Goal: Contribute content: Contribute content

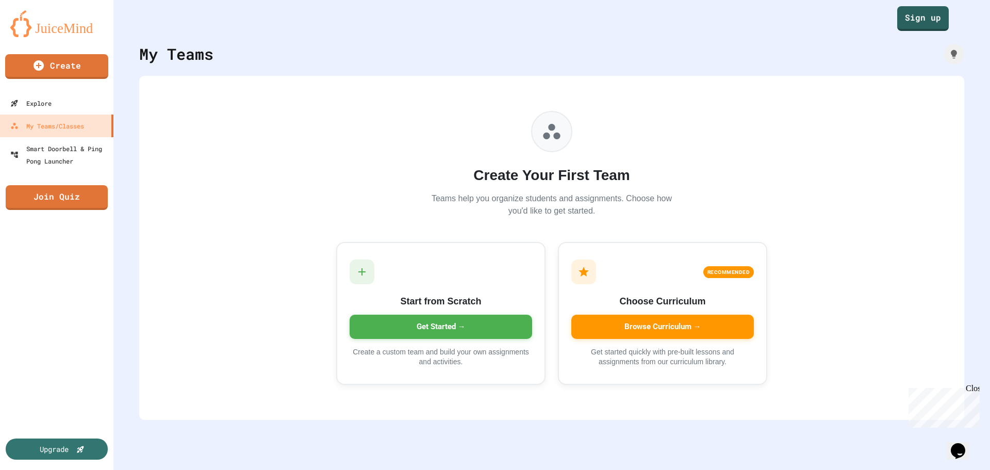
click at [975, 391] on div "Close" at bounding box center [972, 390] width 13 height 13
click at [73, 156] on div "Smart Doorbell & Ping Pong Launcher" at bounding box center [60, 154] width 102 height 25
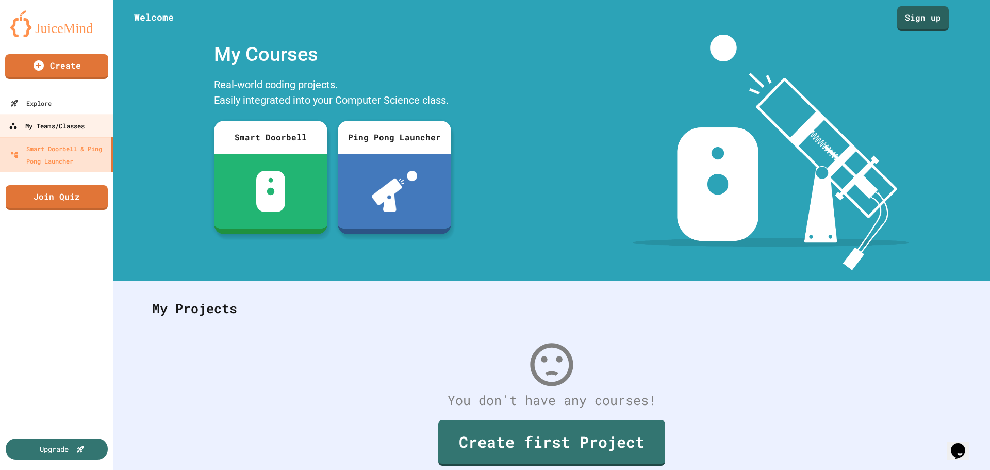
click at [67, 130] on div "My Teams/Classes" at bounding box center [47, 126] width 76 height 13
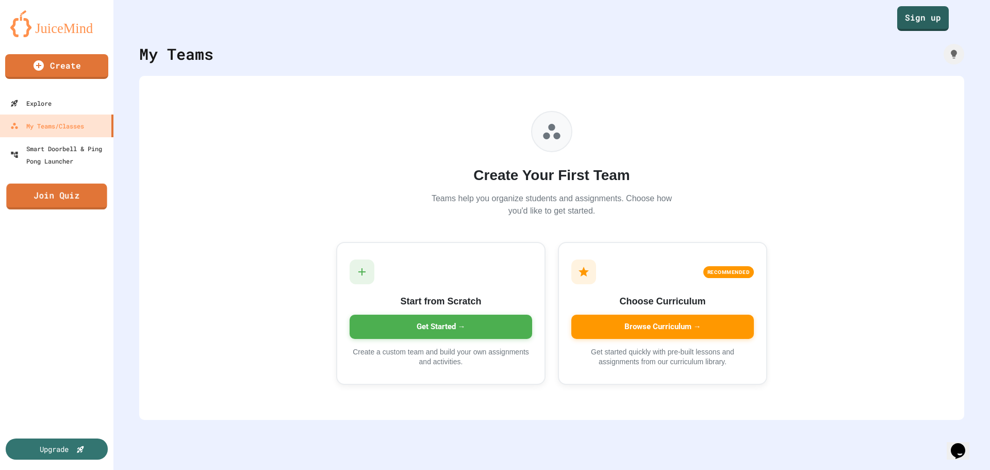
click at [21, 195] on link "Join Quiz" at bounding box center [56, 197] width 101 height 26
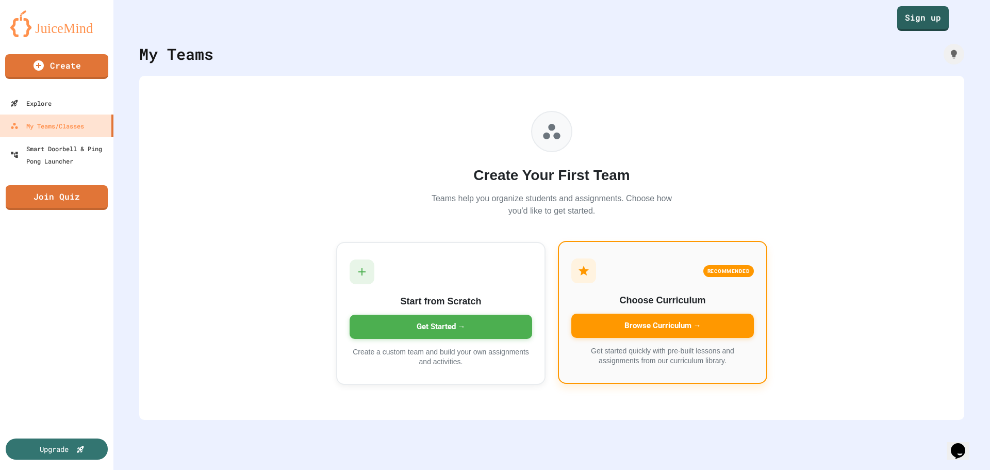
click at [649, 331] on div "Browse Curriculum →" at bounding box center [662, 326] width 183 height 24
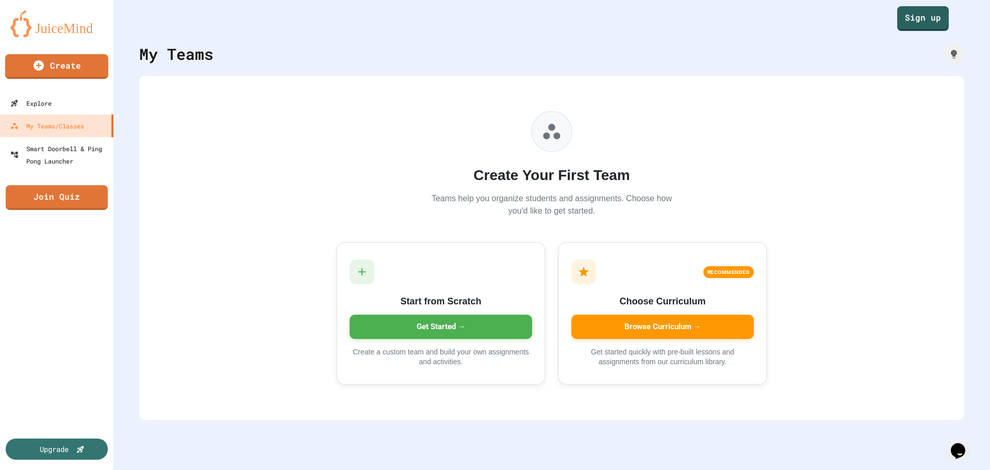
click at [915, 25] on link "Sign up" at bounding box center [923, 18] width 51 height 26
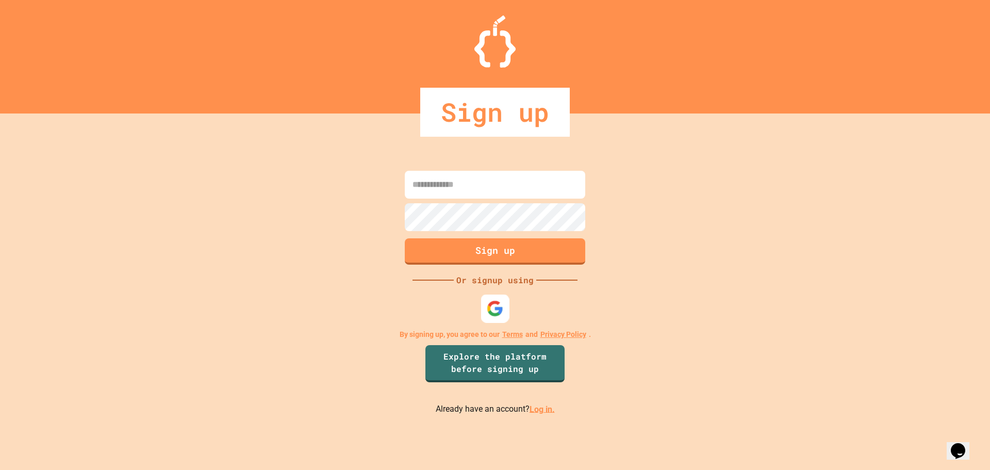
click at [499, 321] on div at bounding box center [495, 308] width 28 height 28
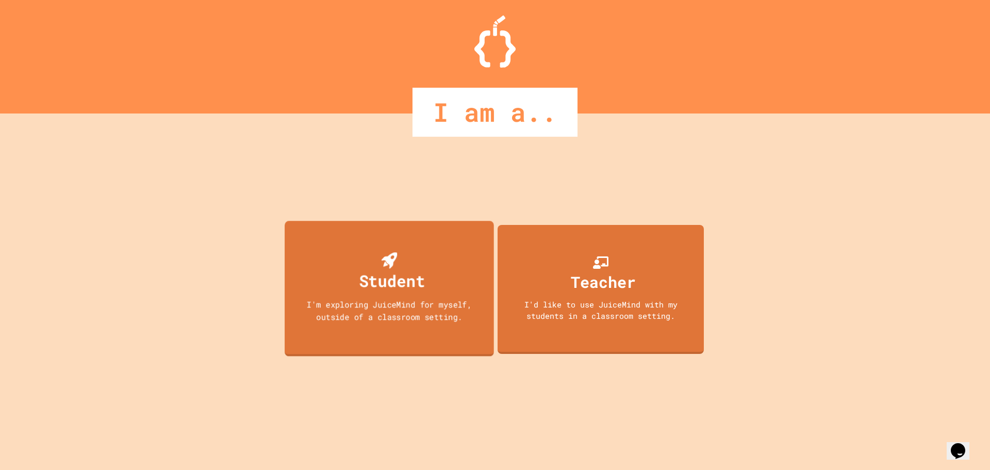
click at [418, 287] on div "Student" at bounding box center [392, 280] width 66 height 24
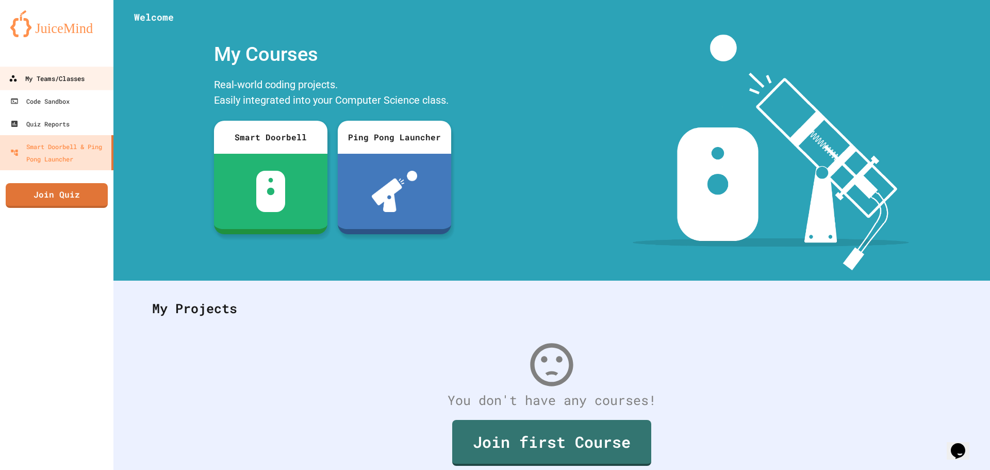
click at [68, 81] on div "My Teams/Classes" at bounding box center [47, 78] width 76 height 13
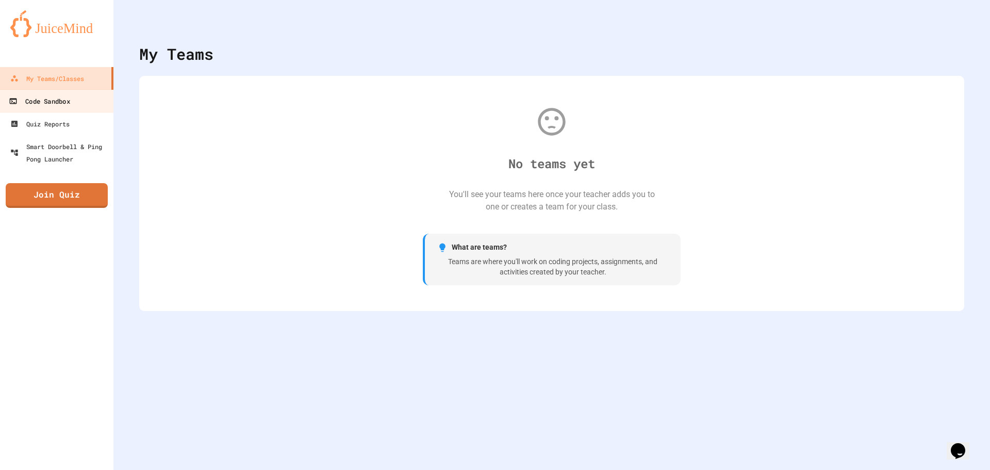
click at [22, 100] on div "Code Sandbox" at bounding box center [39, 101] width 61 height 13
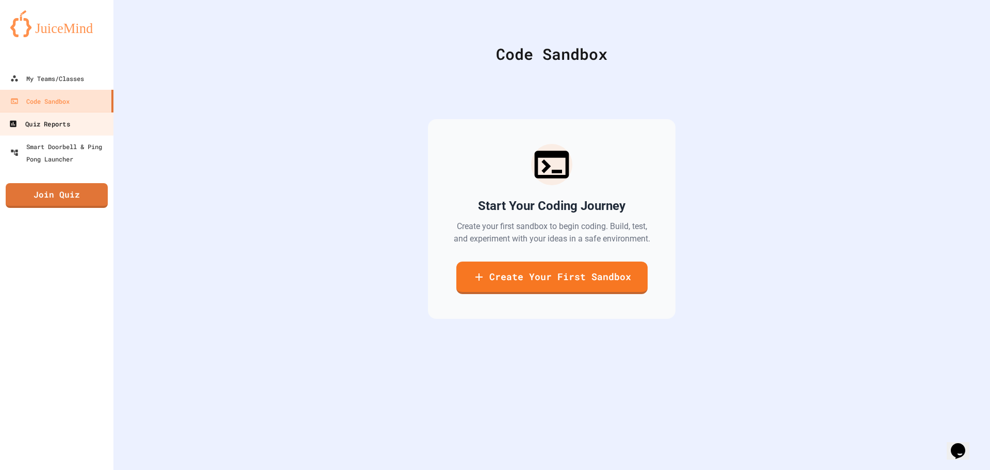
click at [35, 125] on div "Quiz Reports" at bounding box center [39, 124] width 61 height 13
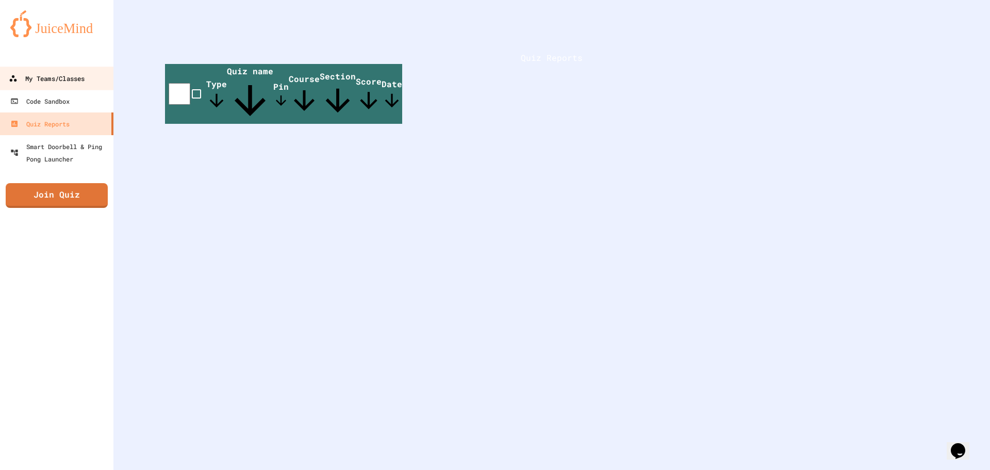
click at [73, 79] on div "My Teams/Classes" at bounding box center [47, 78] width 76 height 13
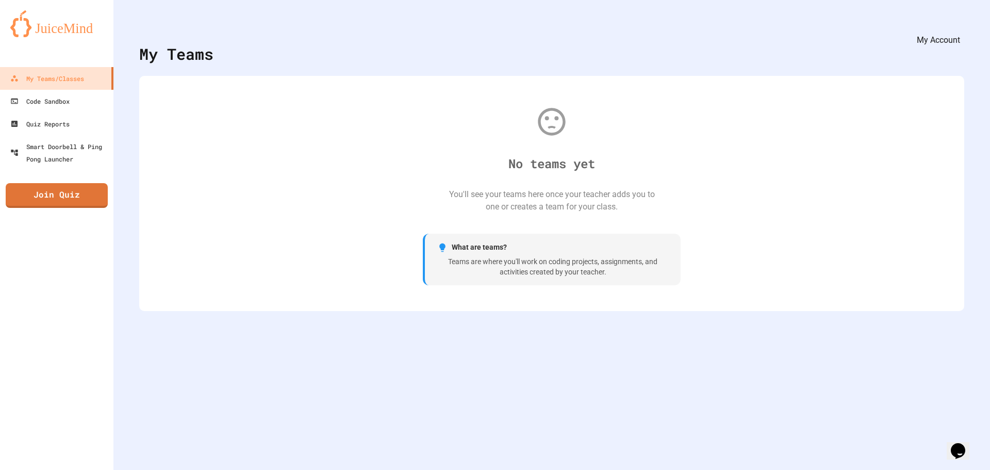
click at [962, 28] on icon "My Account" at bounding box center [967, 33] width 10 height 10
click at [446, 116] on div at bounding box center [495, 235] width 990 height 470
click at [68, 140] on div "Smart Doorbell & Ping Pong Launcher" at bounding box center [60, 152] width 102 height 25
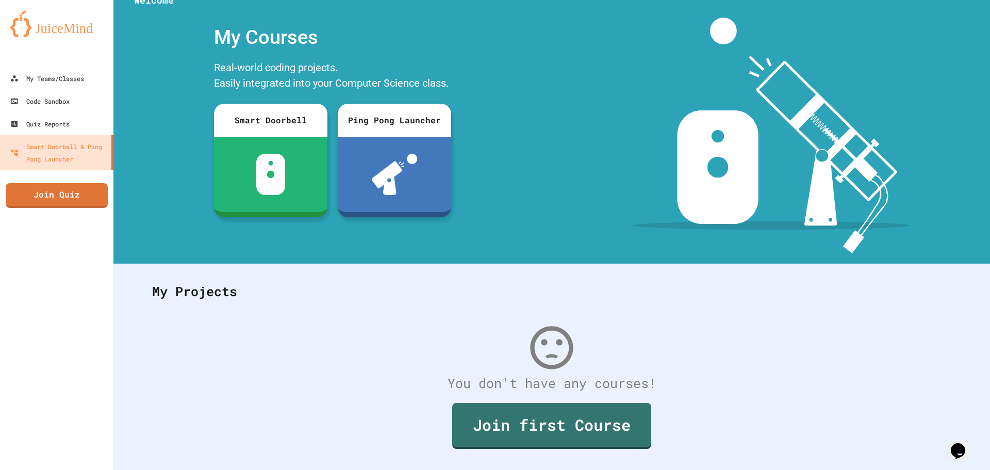
scroll to position [47, 0]
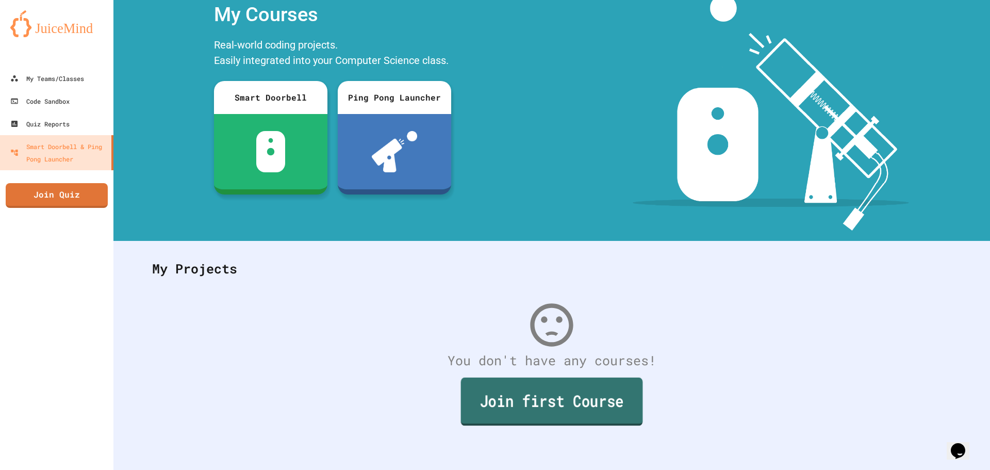
click at [599, 395] on link "Join first Course" at bounding box center [552, 401] width 182 height 48
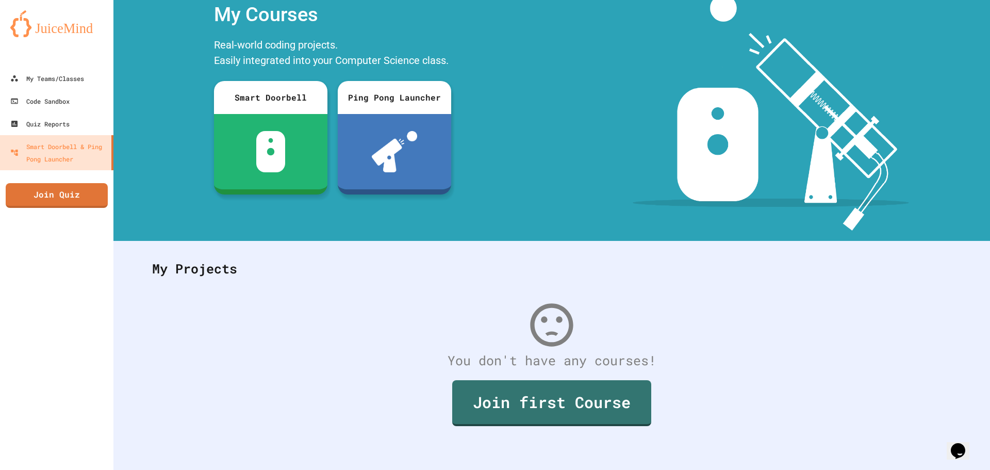
click at [67, 84] on div "My Teams/Classes" at bounding box center [47, 78] width 76 height 13
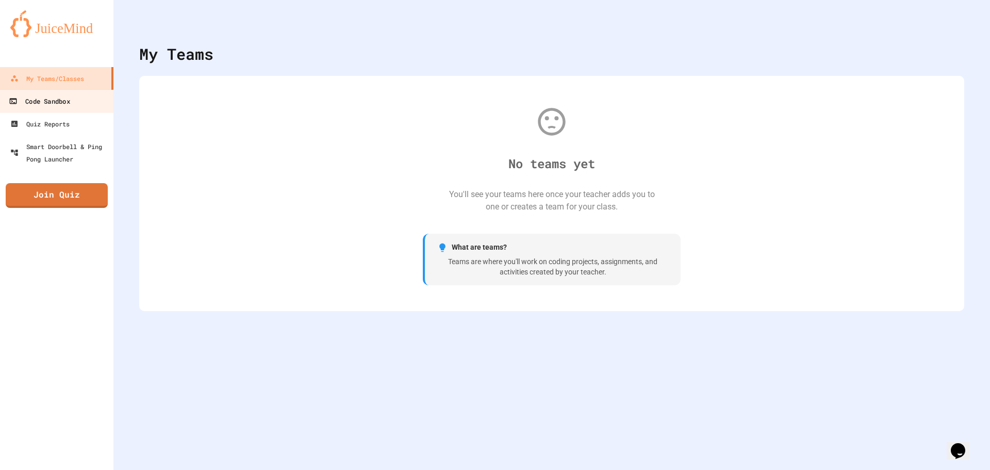
click at [47, 108] on link "Code Sandbox" at bounding box center [56, 100] width 117 height 23
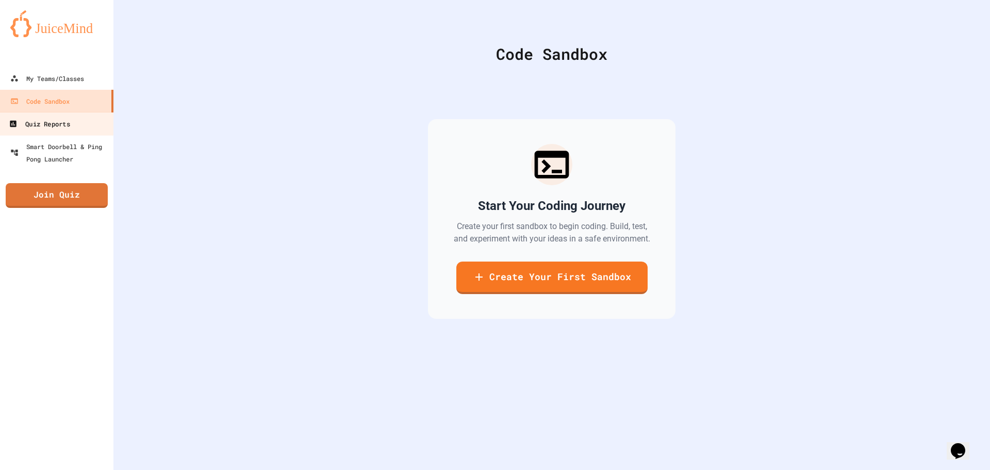
click at [52, 125] on div "Quiz Reports" at bounding box center [39, 124] width 61 height 13
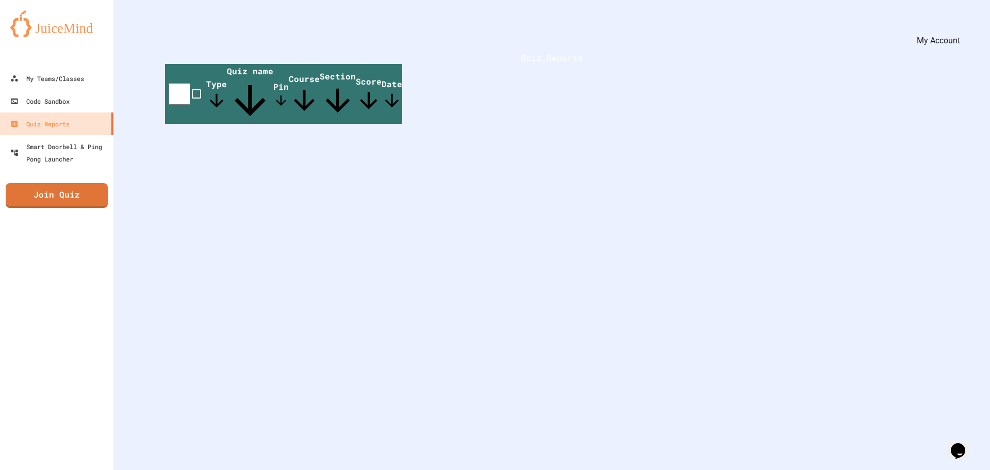
click at [959, 25] on icon "My Account" at bounding box center [959, 25] width 0 height 0
click at [328, 189] on div at bounding box center [495, 235] width 990 height 470
click at [88, 186] on link "Join Quiz" at bounding box center [57, 194] width 96 height 26
click at [97, 74] on link "My Teams/Classes" at bounding box center [56, 78] width 117 height 23
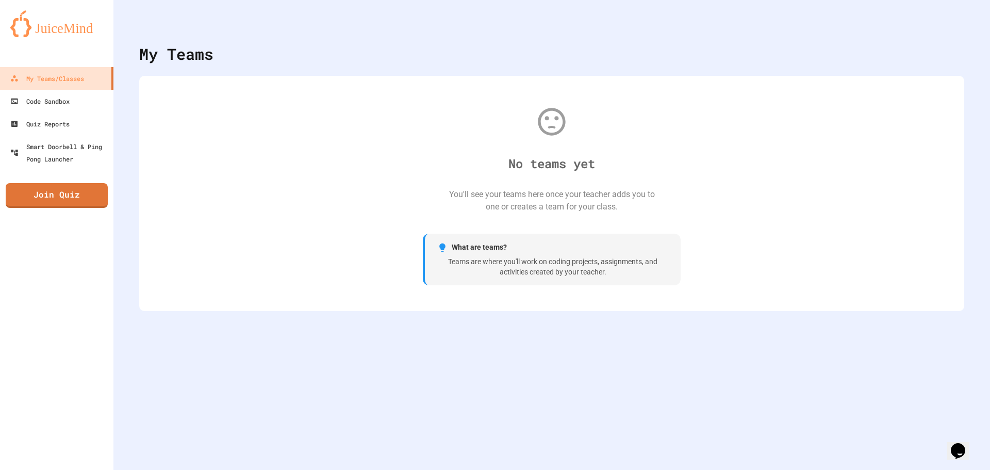
click at [63, 13] on img at bounding box center [56, 23] width 93 height 27
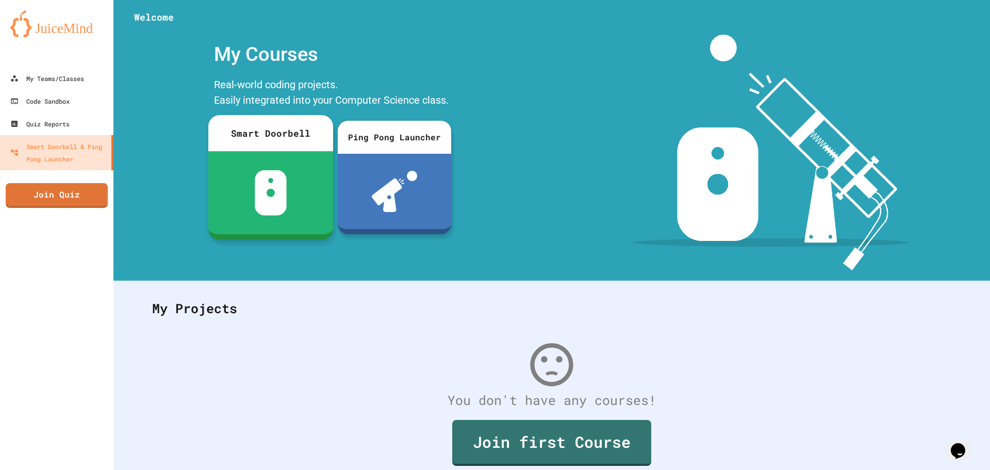
click at [242, 167] on div at bounding box center [270, 192] width 125 height 83
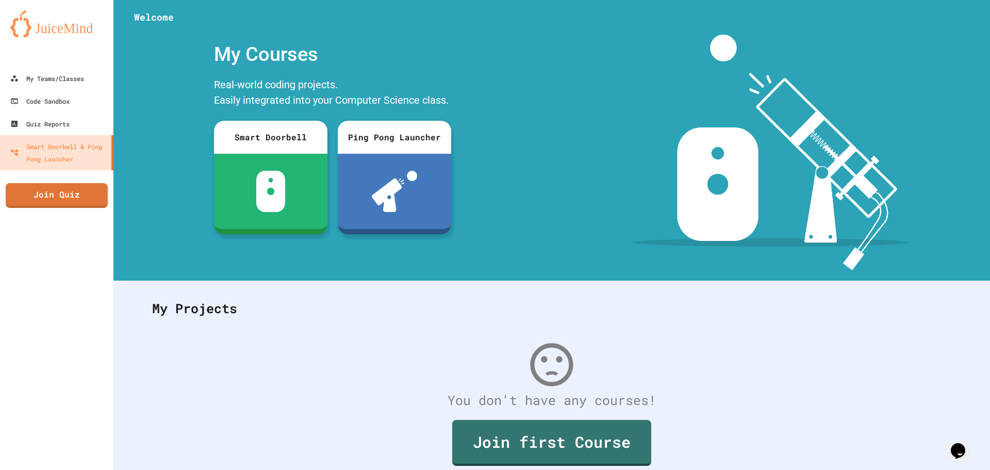
scroll to position [212, 0]
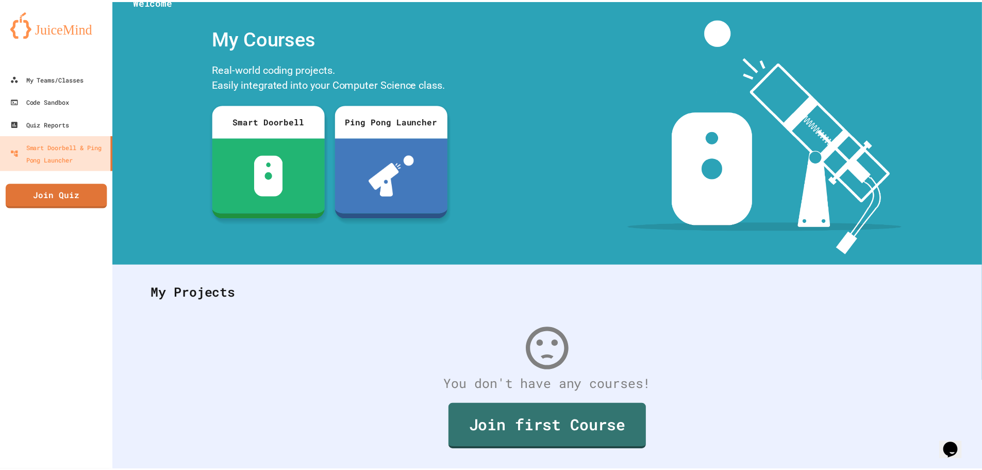
scroll to position [0, 0]
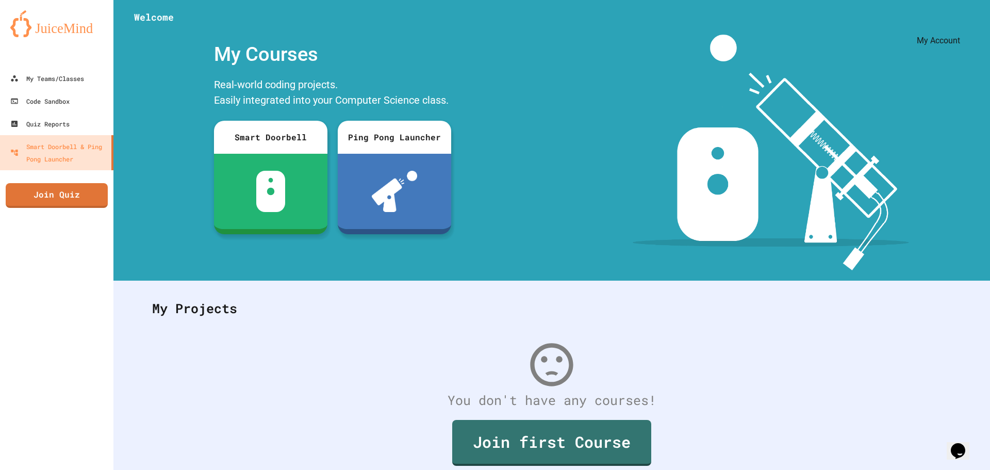
click at [962, 28] on icon "My Account" at bounding box center [967, 33] width 10 height 10
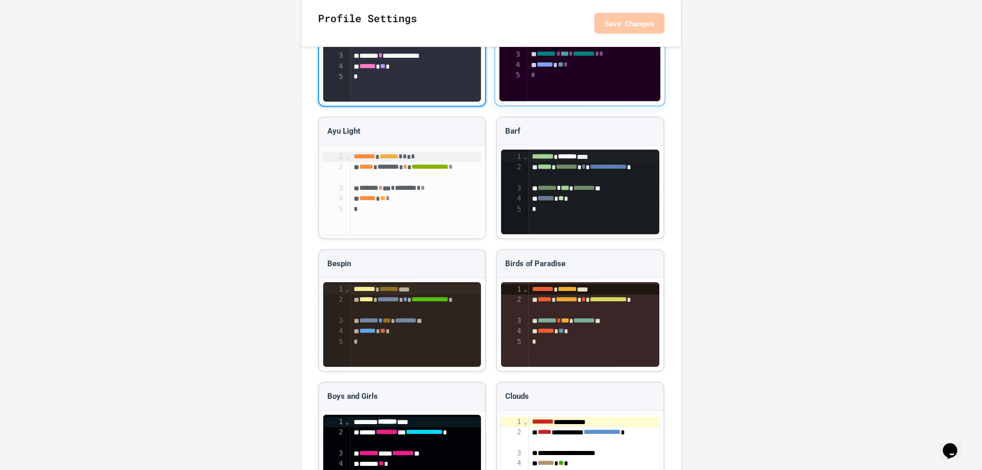
scroll to position [862, 0]
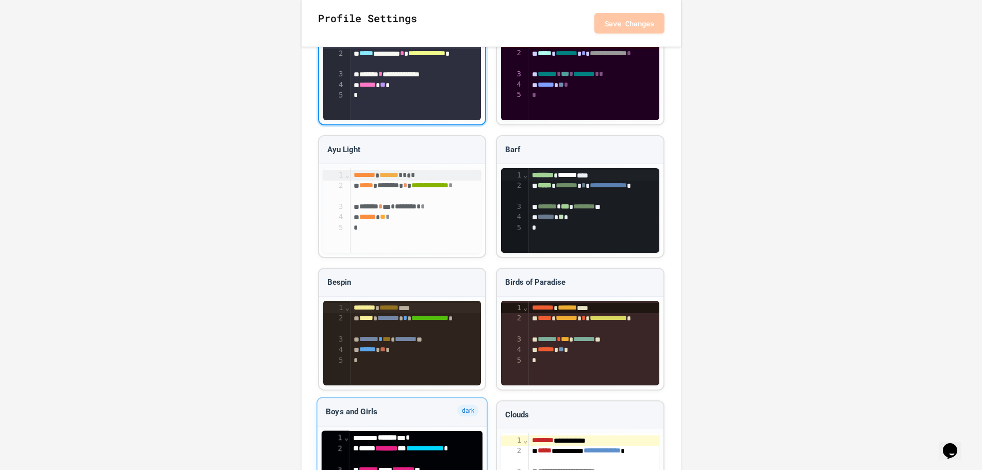
click at [433, 430] on div "**********" at bounding box center [417, 473] width 134 height 86
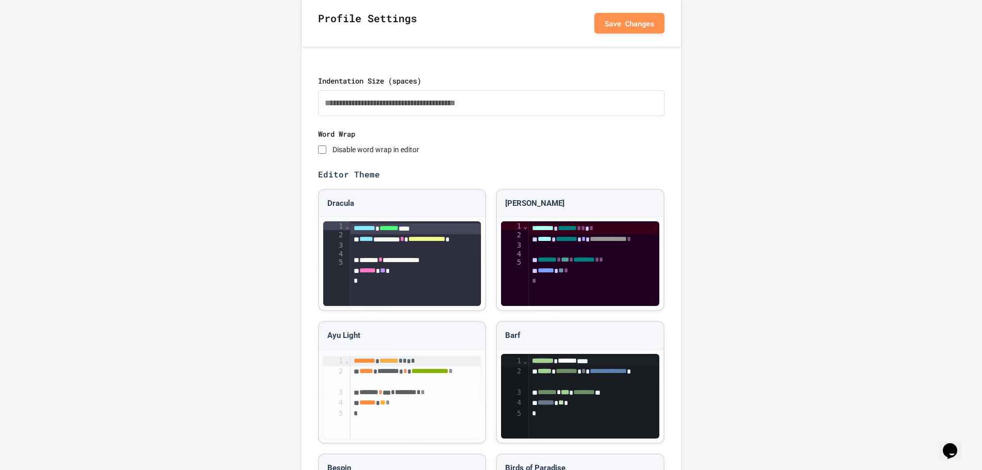
scroll to position [604, 0]
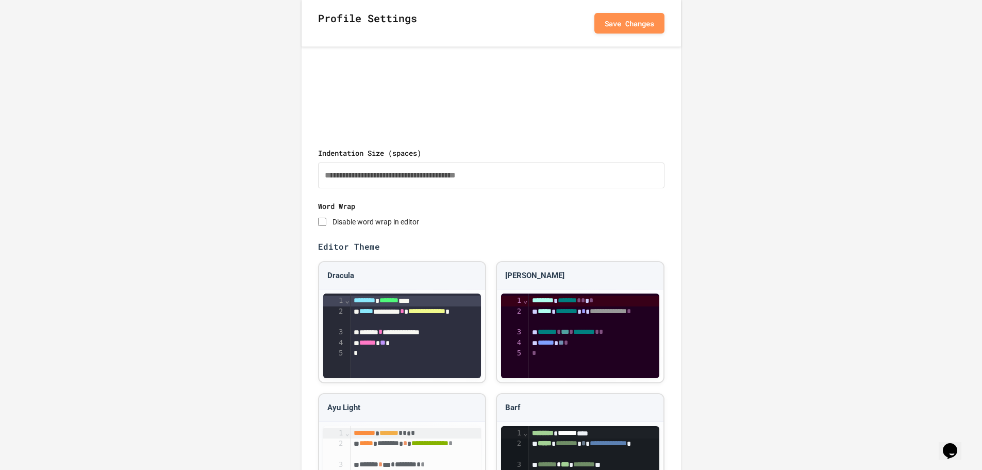
click at [639, 12] on div "Profile Settings Save Changes" at bounding box center [492, 23] width 380 height 47
click at [637, 15] on button "Save Changes" at bounding box center [630, 22] width 70 height 21
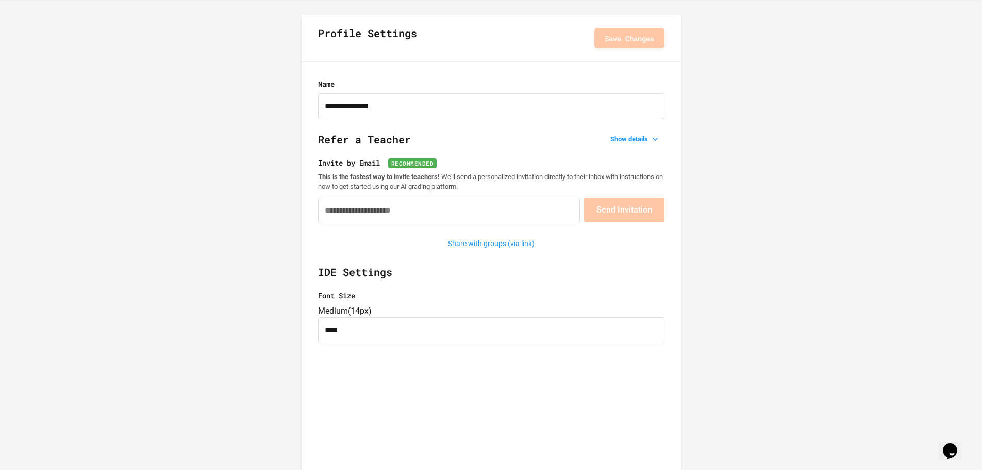
scroll to position [0, 0]
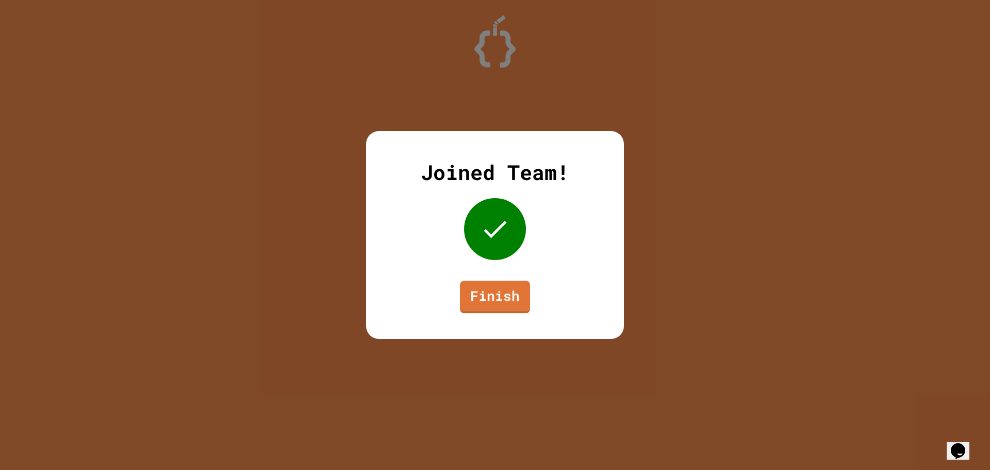
click at [514, 315] on div "Joined Team! Finish" at bounding box center [495, 235] width 258 height 208
click at [512, 303] on link "Finish" at bounding box center [495, 295] width 61 height 34
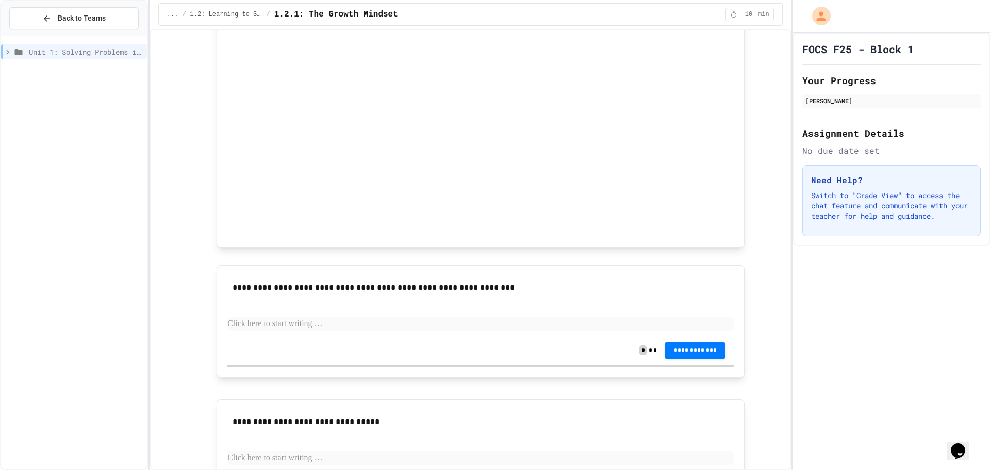
scroll to position [595, 0]
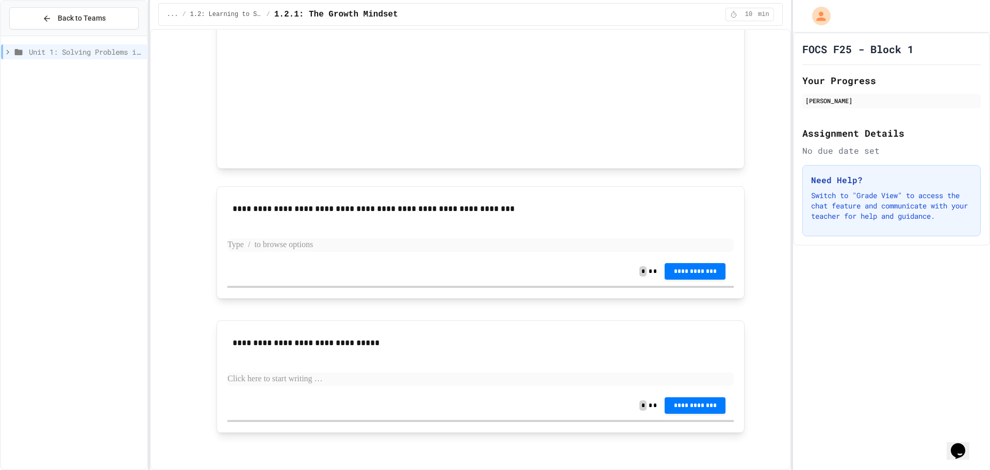
click at [340, 240] on p at bounding box center [480, 244] width 506 height 13
click at [704, 268] on span "**********" at bounding box center [695, 271] width 44 height 8
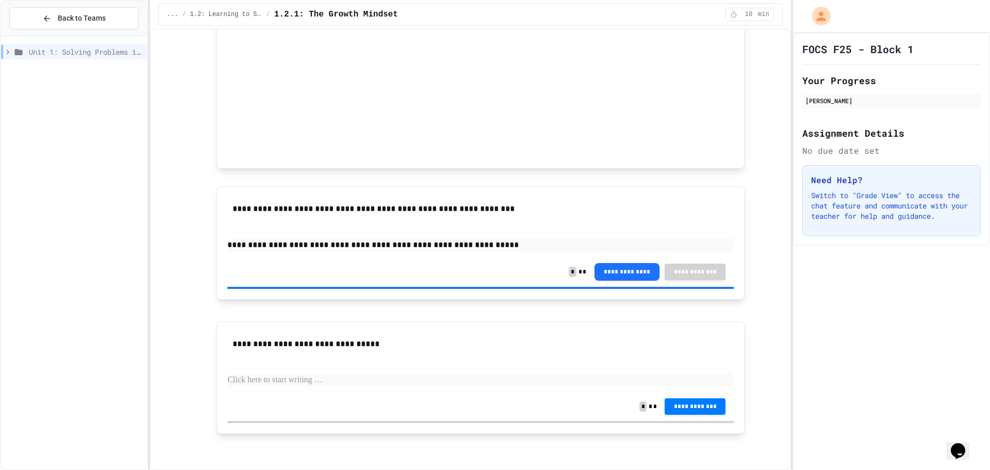
click at [631, 273] on button "**********" at bounding box center [627, 271] width 65 height 18
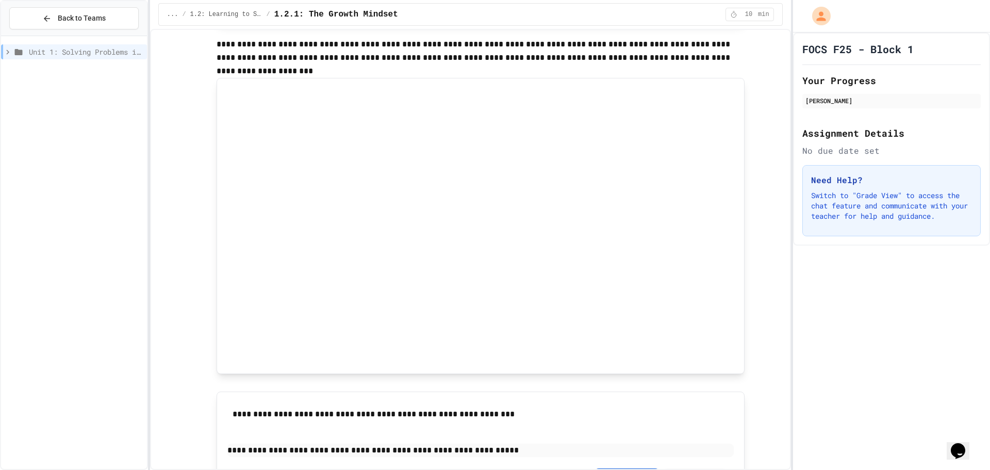
scroll to position [596, 0]
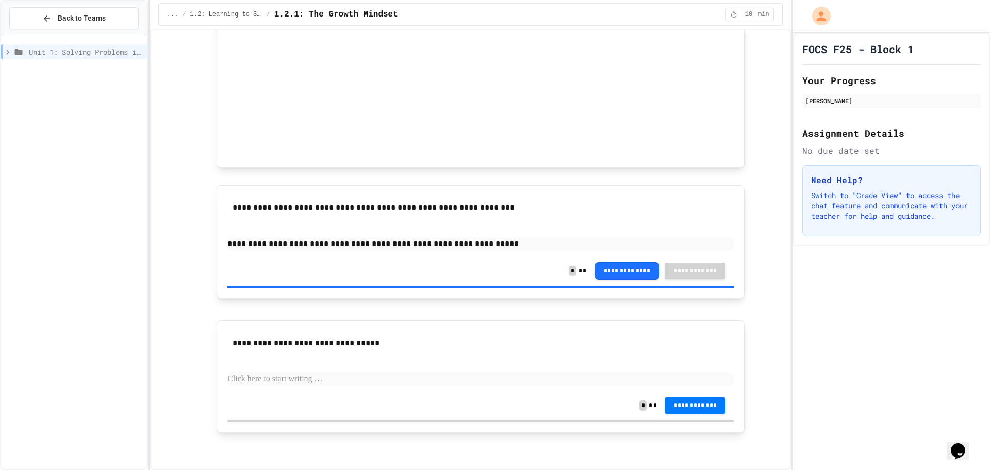
click at [321, 384] on p at bounding box center [480, 378] width 506 height 13
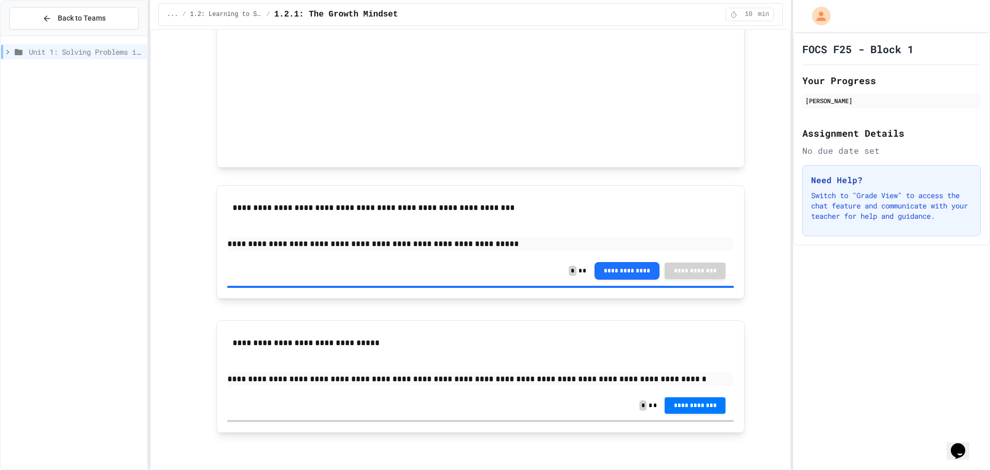
click at [530, 380] on p "**********" at bounding box center [480, 378] width 506 height 13
click at [700, 372] on div "**********" at bounding box center [480, 361] width 506 height 60
click at [709, 396] on div "**********" at bounding box center [480, 405] width 506 height 29
click at [702, 386] on div "**********" at bounding box center [480, 361] width 506 height 60
click at [595, 380] on p "**********" at bounding box center [480, 378] width 506 height 13
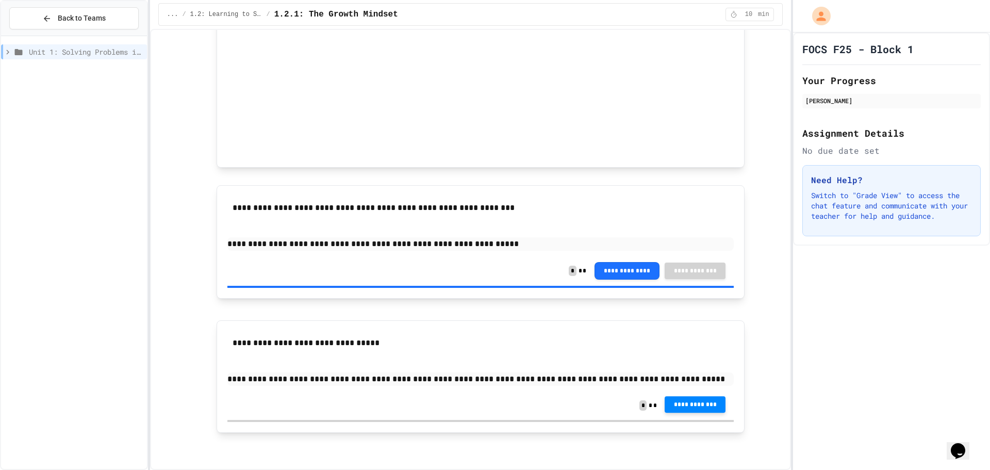
click at [707, 408] on span "**********" at bounding box center [695, 404] width 44 height 8
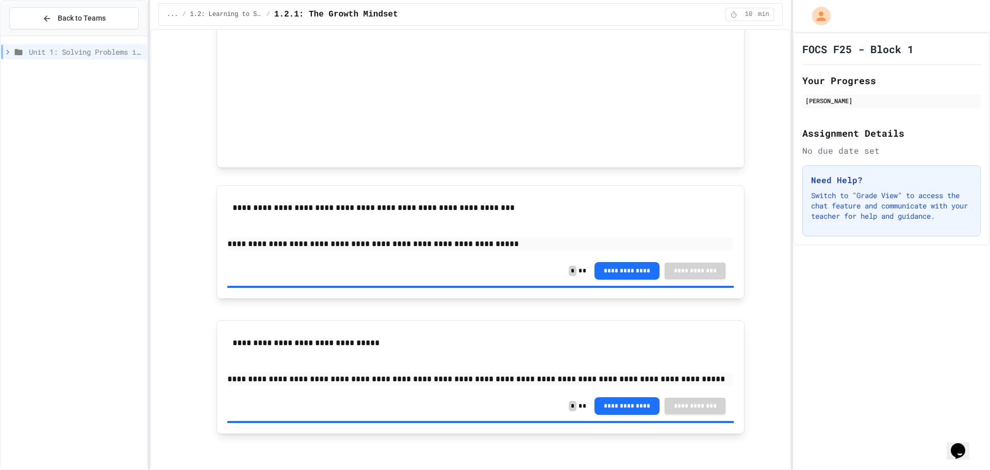
click at [7, 54] on icon at bounding box center [7, 51] width 9 height 9
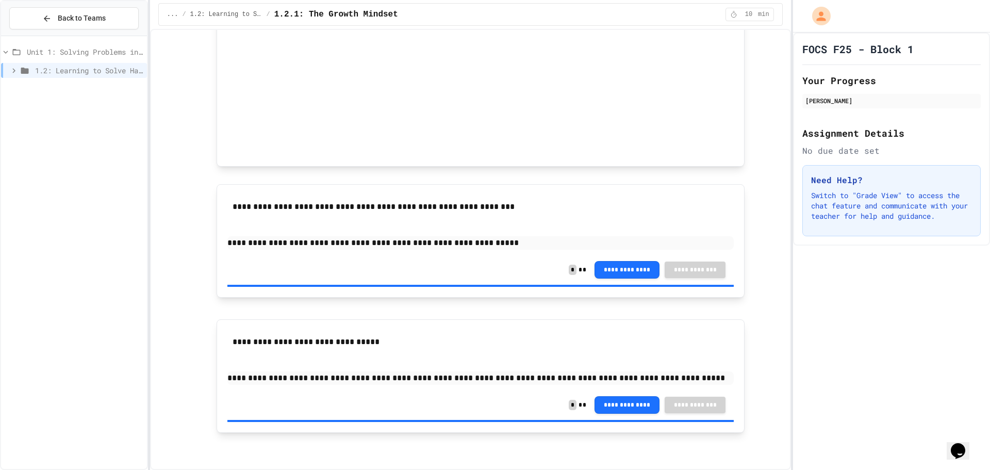
click at [11, 72] on icon at bounding box center [13, 70] width 9 height 9
click at [45, 104] on span "1.2.2: Learning to Solve Hard Problems" at bounding box center [90, 107] width 105 height 11
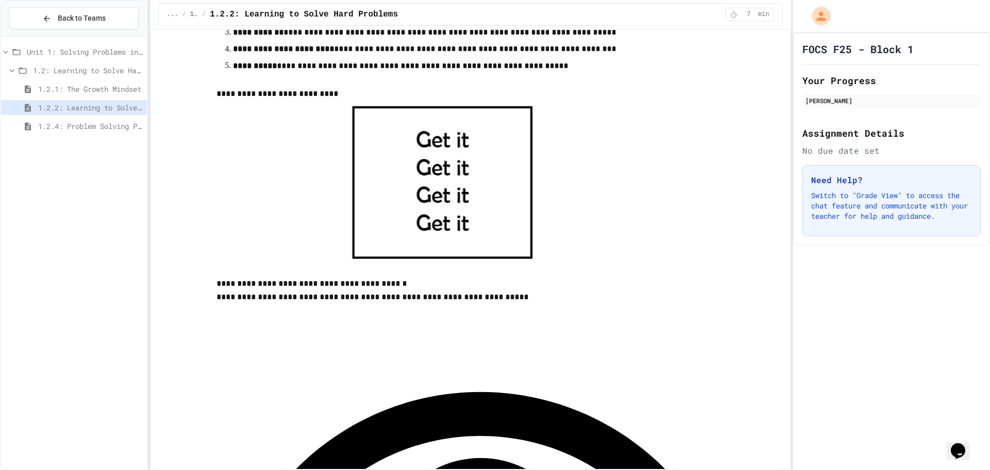
scroll to position [413, 0]
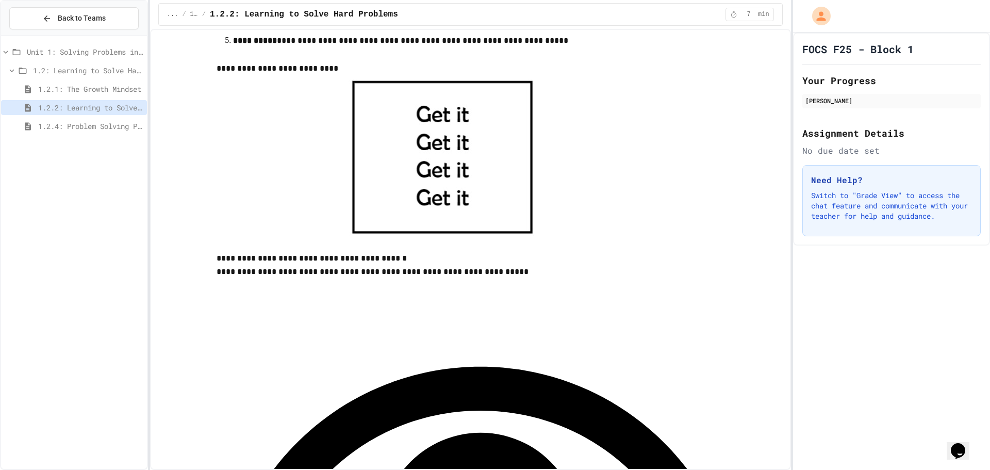
drag, startPoint x: 290, startPoint y: 290, endPoint x: 292, endPoint y: 300, distance: 10.1
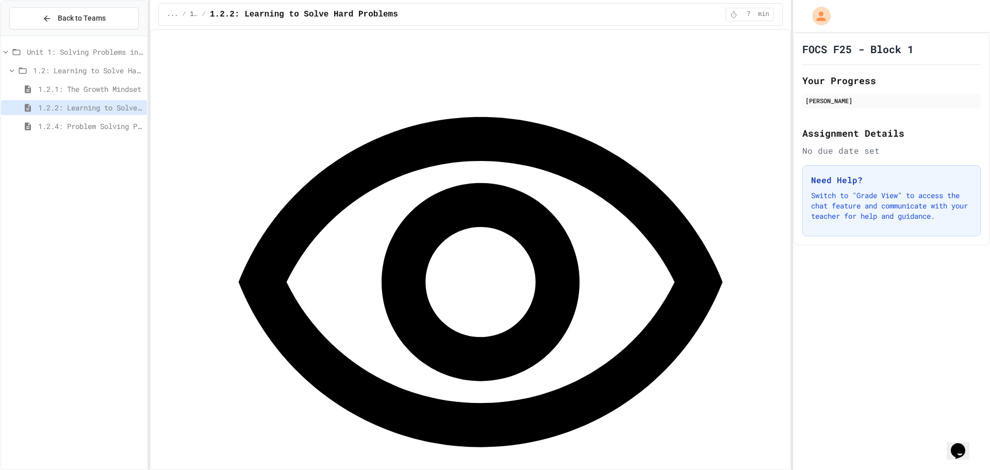
scroll to position [722, 0]
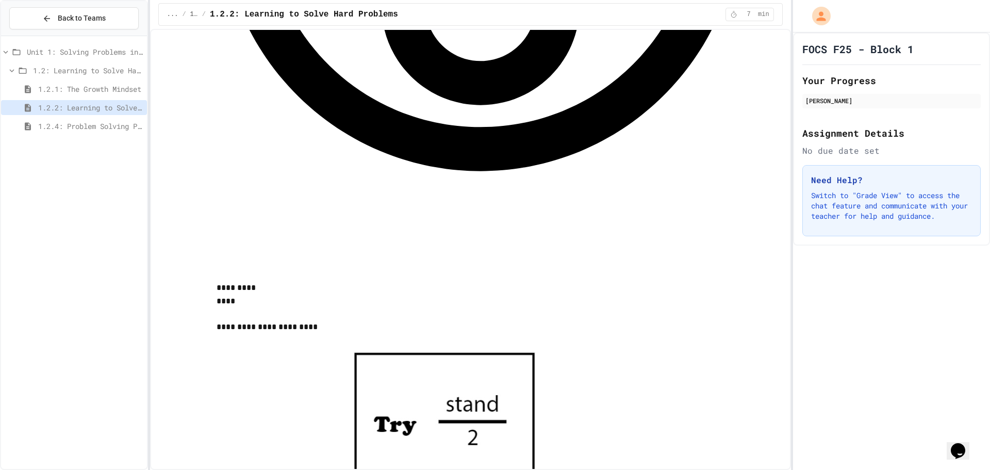
scroll to position [1031, 0]
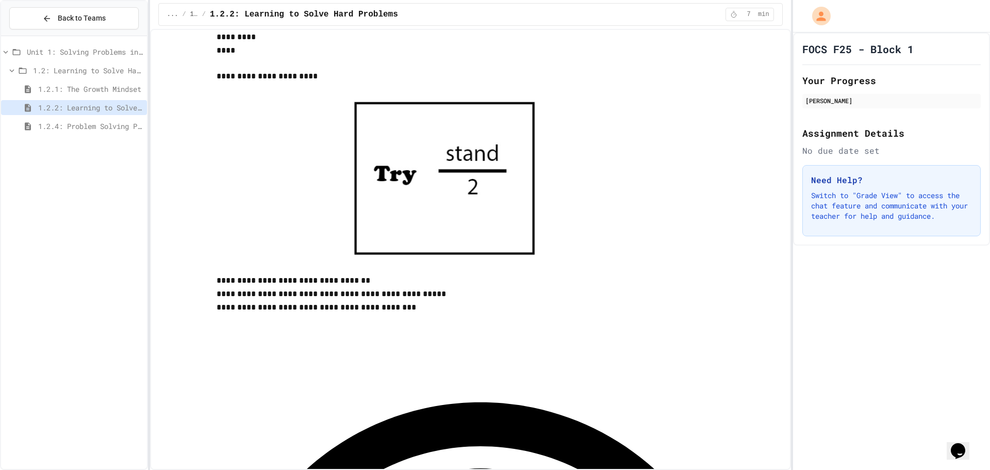
scroll to position [1189, 0]
click at [65, 124] on span "1.2.4: Problem Solving Practice" at bounding box center [90, 126] width 105 height 11
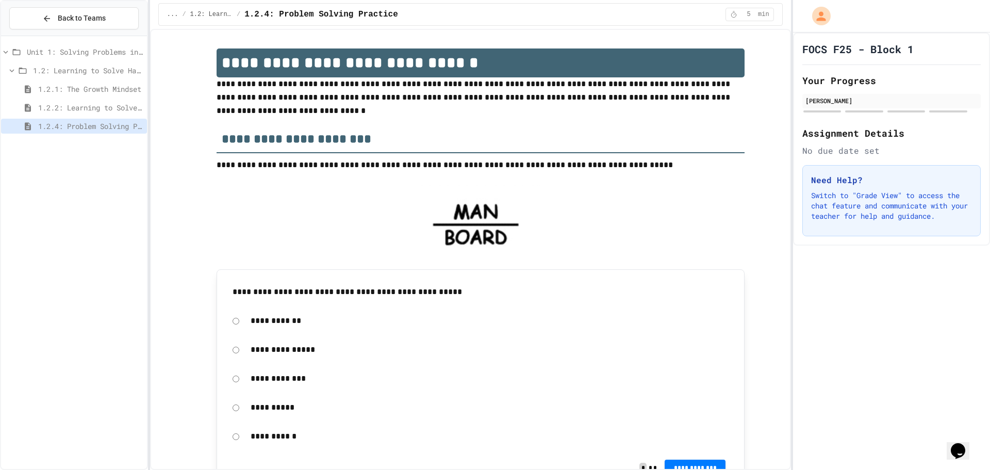
scroll to position [52, 0]
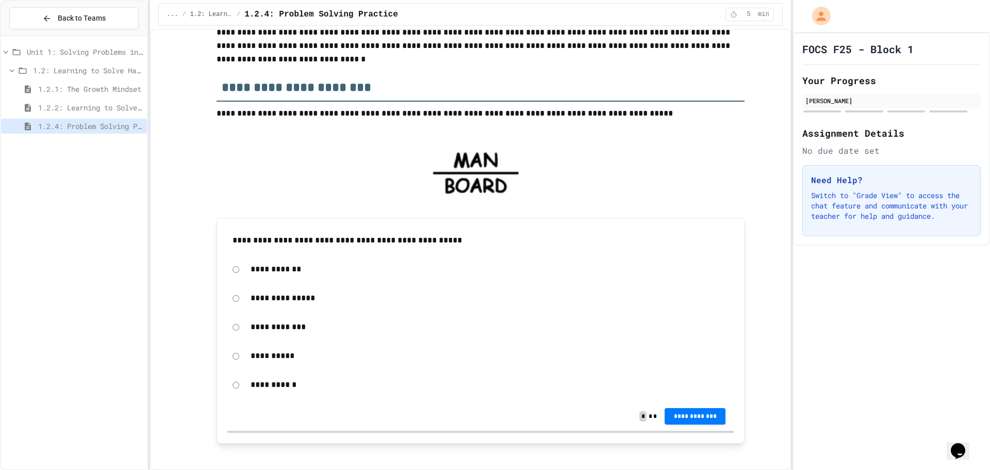
click at [274, 328] on p "**********" at bounding box center [490, 326] width 478 height 13
click at [683, 414] on span "**********" at bounding box center [695, 415] width 44 height 8
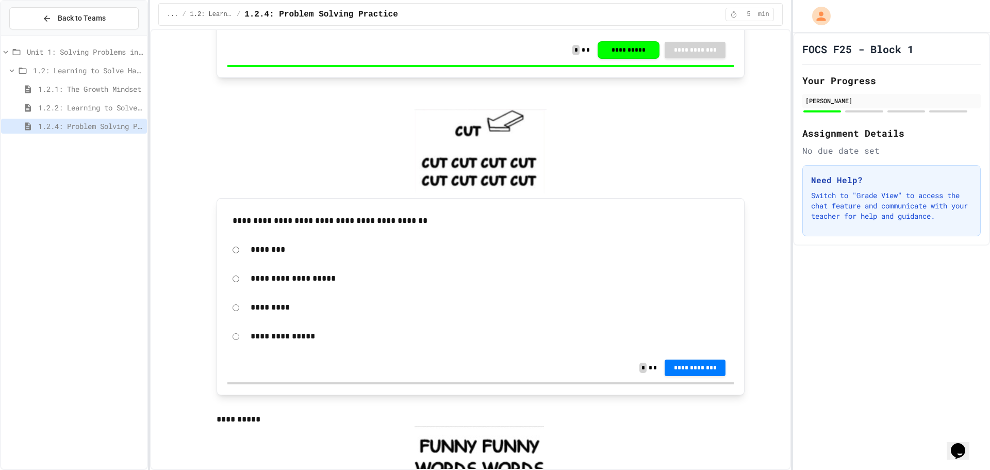
scroll to position [464, 0]
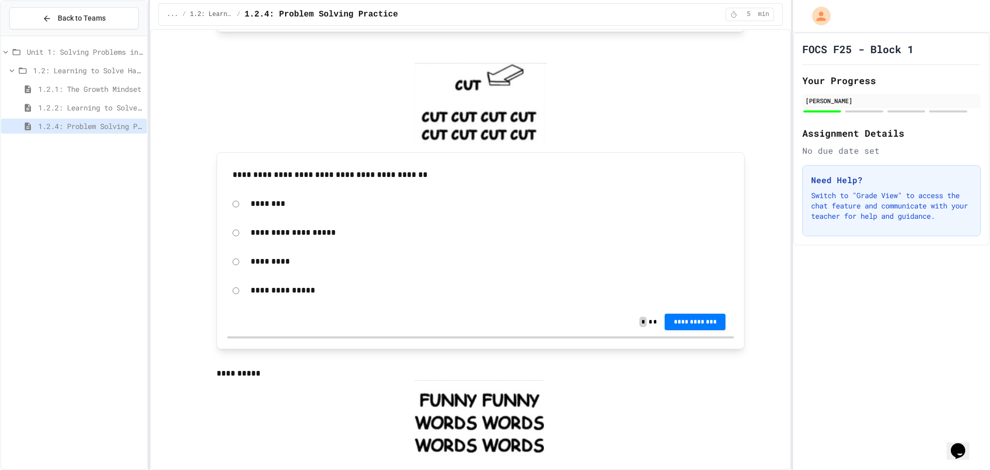
click at [291, 230] on p "**********" at bounding box center [490, 232] width 478 height 13
click at [697, 324] on span "**********" at bounding box center [695, 321] width 44 height 8
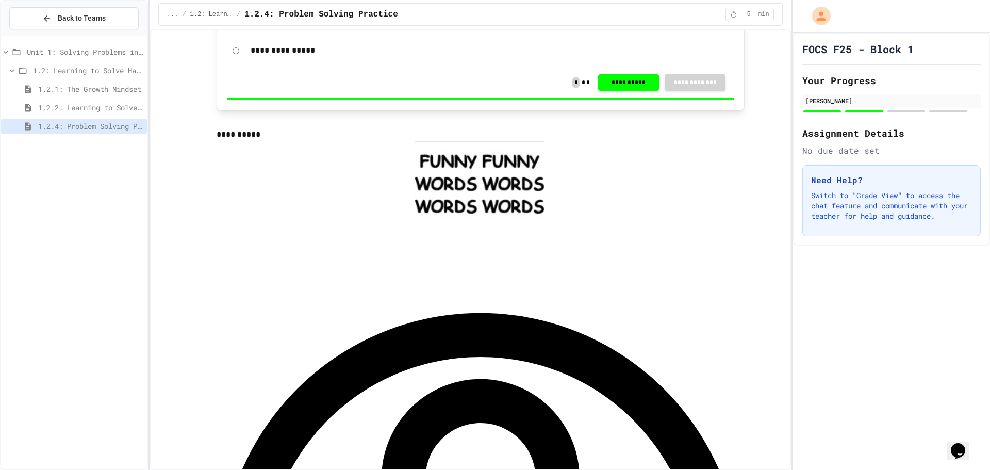
scroll to position [722, 0]
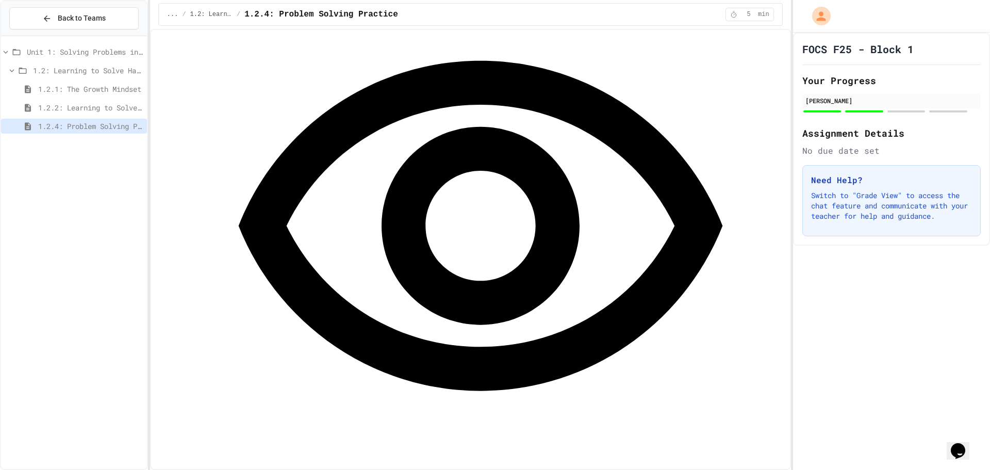
scroll to position [980, 0]
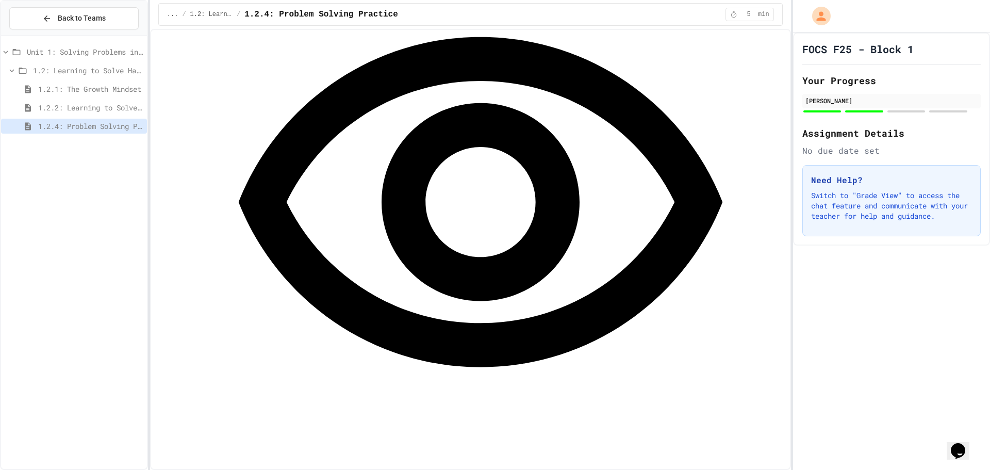
click at [738, 14] on div "5 min" at bounding box center [750, 14] width 48 height 13
click at [732, 17] on icon at bounding box center [733, 14] width 7 height 7
drag, startPoint x: 752, startPoint y: 15, endPoint x: 732, endPoint y: 14, distance: 19.6
click at [732, 14] on circle at bounding box center [733, 15] width 5 height 5
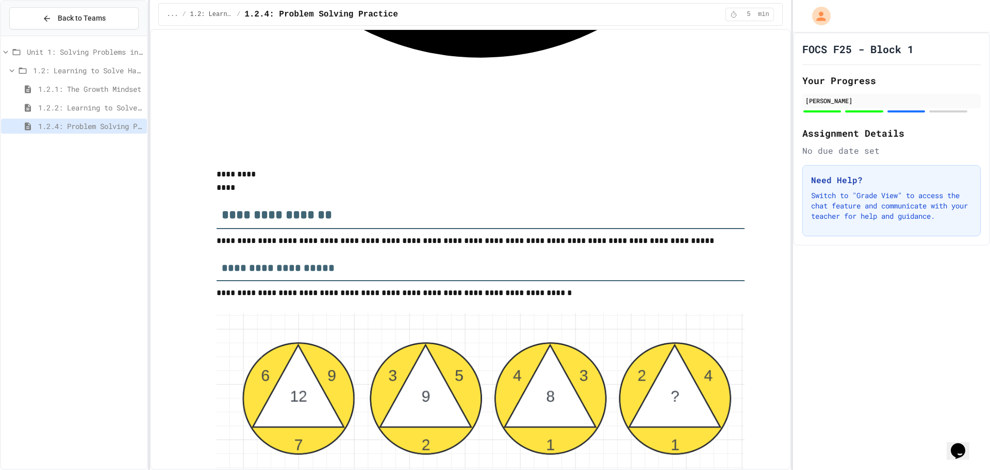
scroll to position [1392, 0]
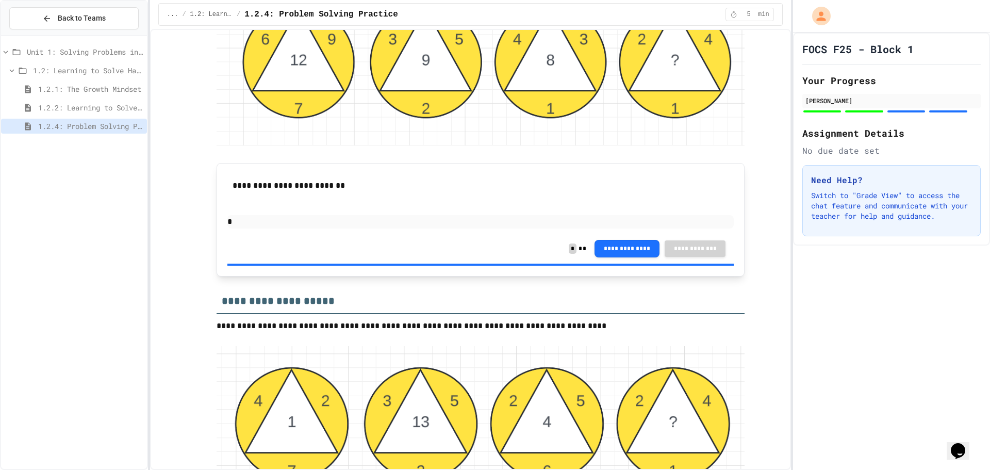
scroll to position [1650, 0]
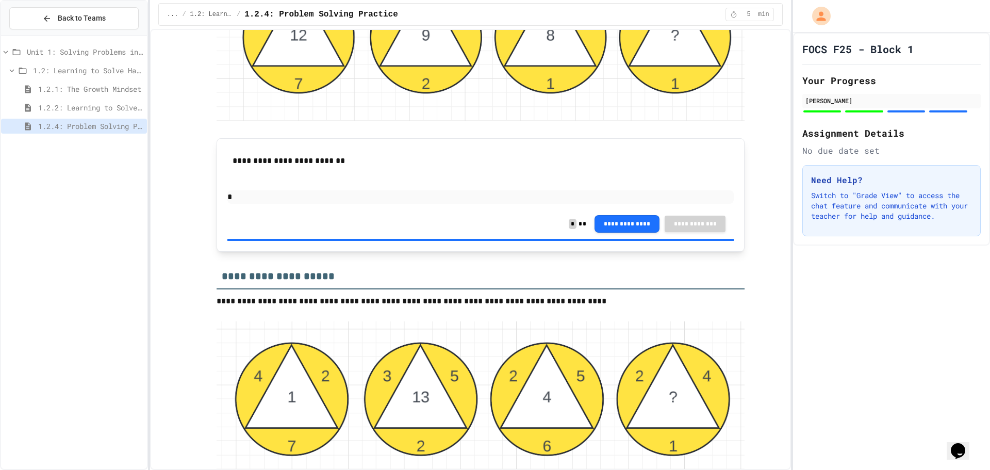
drag, startPoint x: 409, startPoint y: 252, endPoint x: 403, endPoint y: 253, distance: 6.8
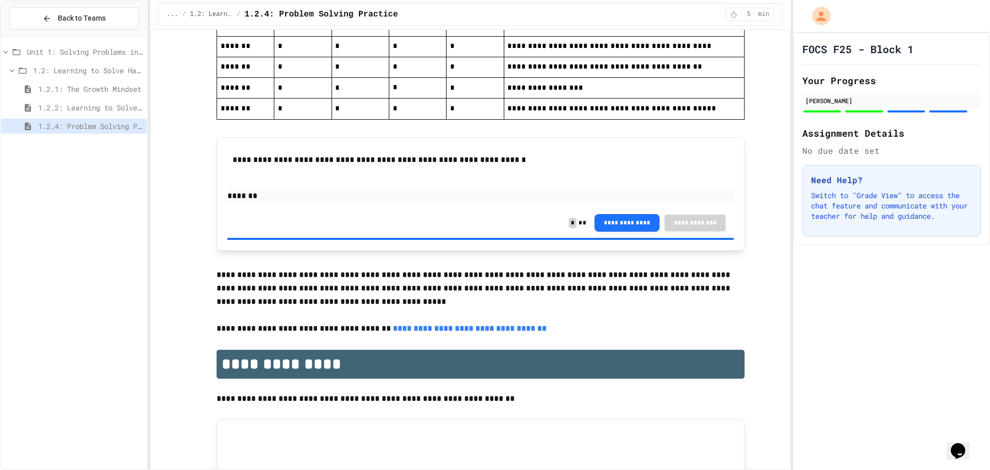
scroll to position [2323, 0]
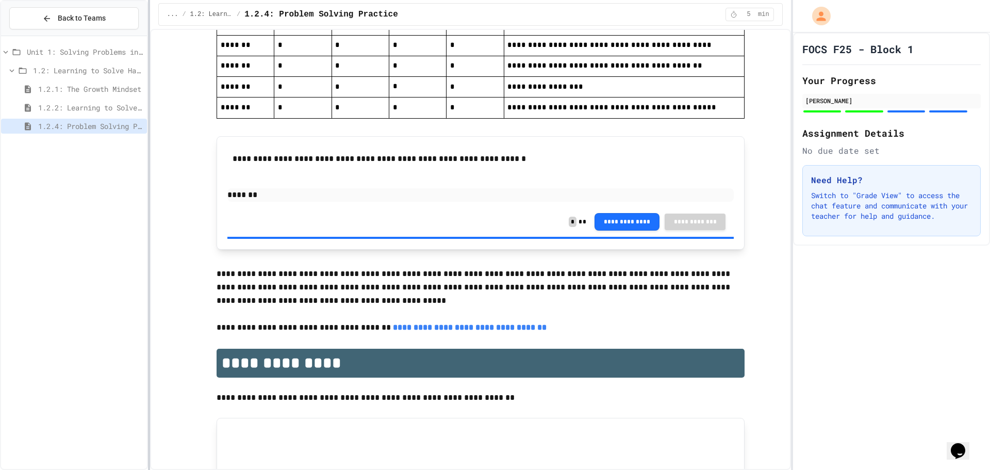
click at [148, 301] on div at bounding box center [149, 235] width 2 height 470
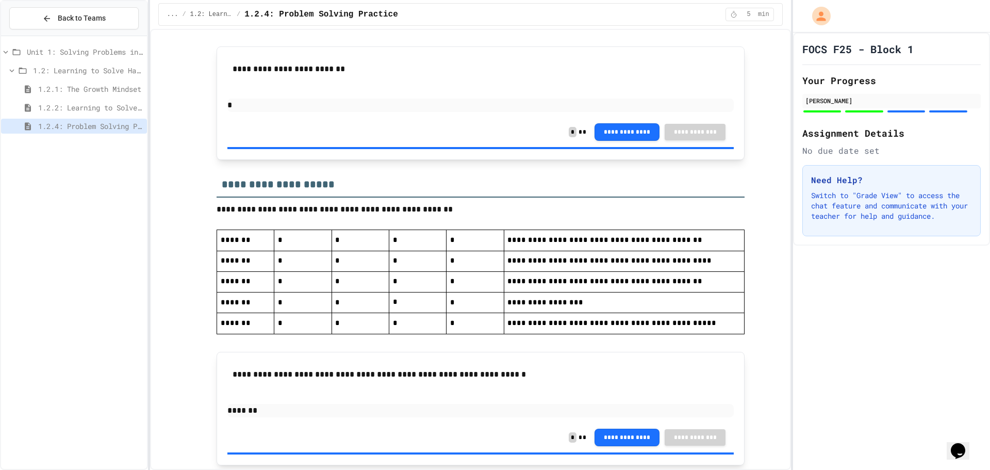
scroll to position [2065, 0]
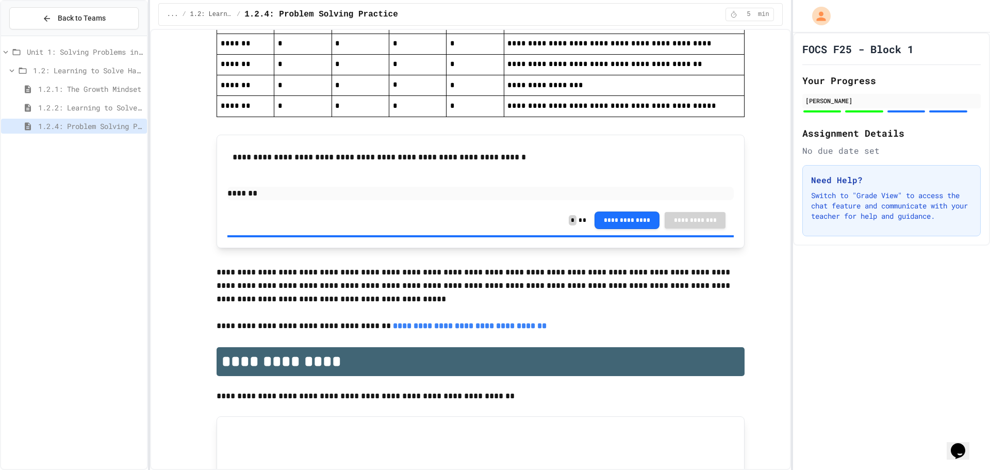
scroll to position [2375, 0]
